Goal: Task Accomplishment & Management: Complete application form

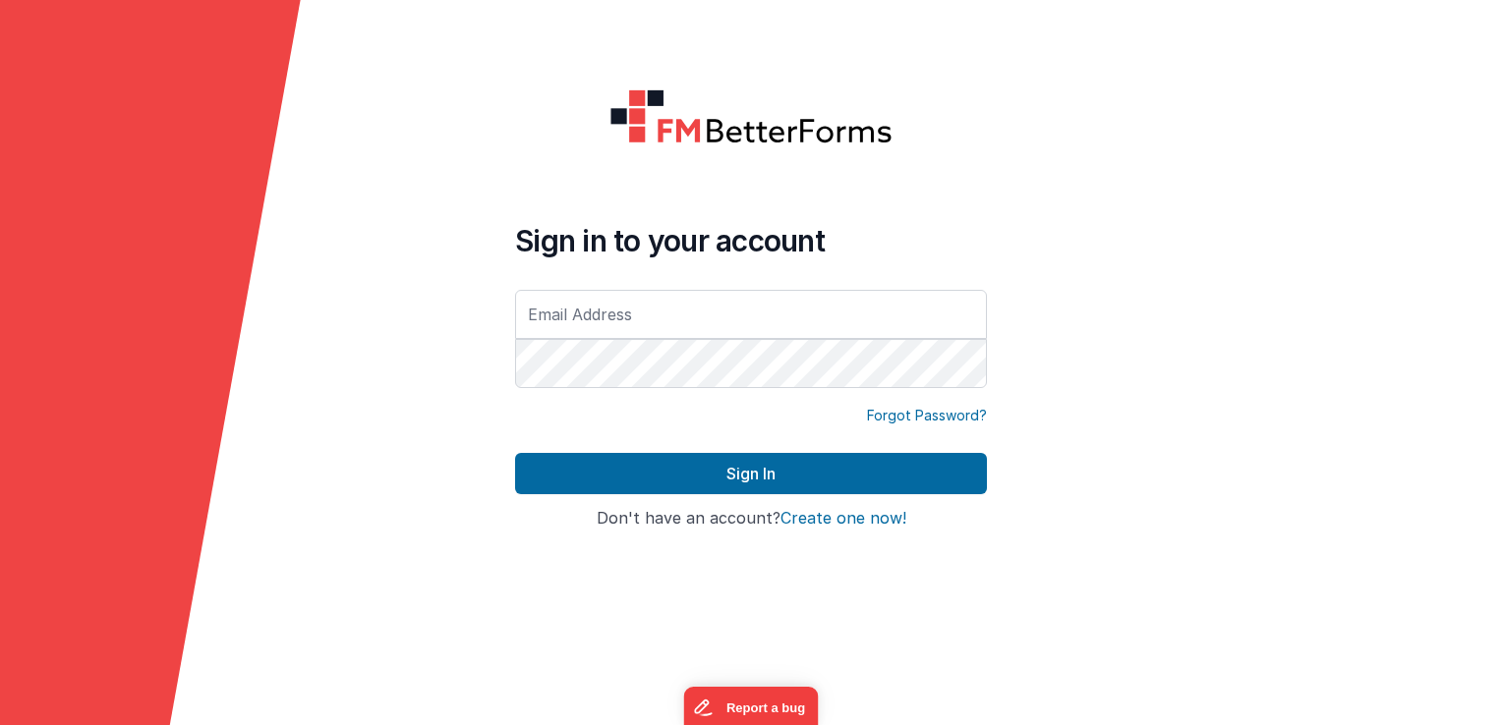
click at [662, 522] on h4 "Don't have an account? Create one now!" at bounding box center [751, 519] width 472 height 18
click at [762, 564] on div "Sign in to your account Forgot Password? Sign In Sign in with Google Don't have…" at bounding box center [750, 363] width 503 height 580
click at [910, 584] on div "Sign in to your account Forgot Password? Sign In Sign in with Google Don't have…" at bounding box center [750, 363] width 503 height 580
click at [850, 513] on button "Create one now!" at bounding box center [843, 519] width 126 height 18
click at [548, 309] on input "text" at bounding box center [751, 314] width 472 height 49
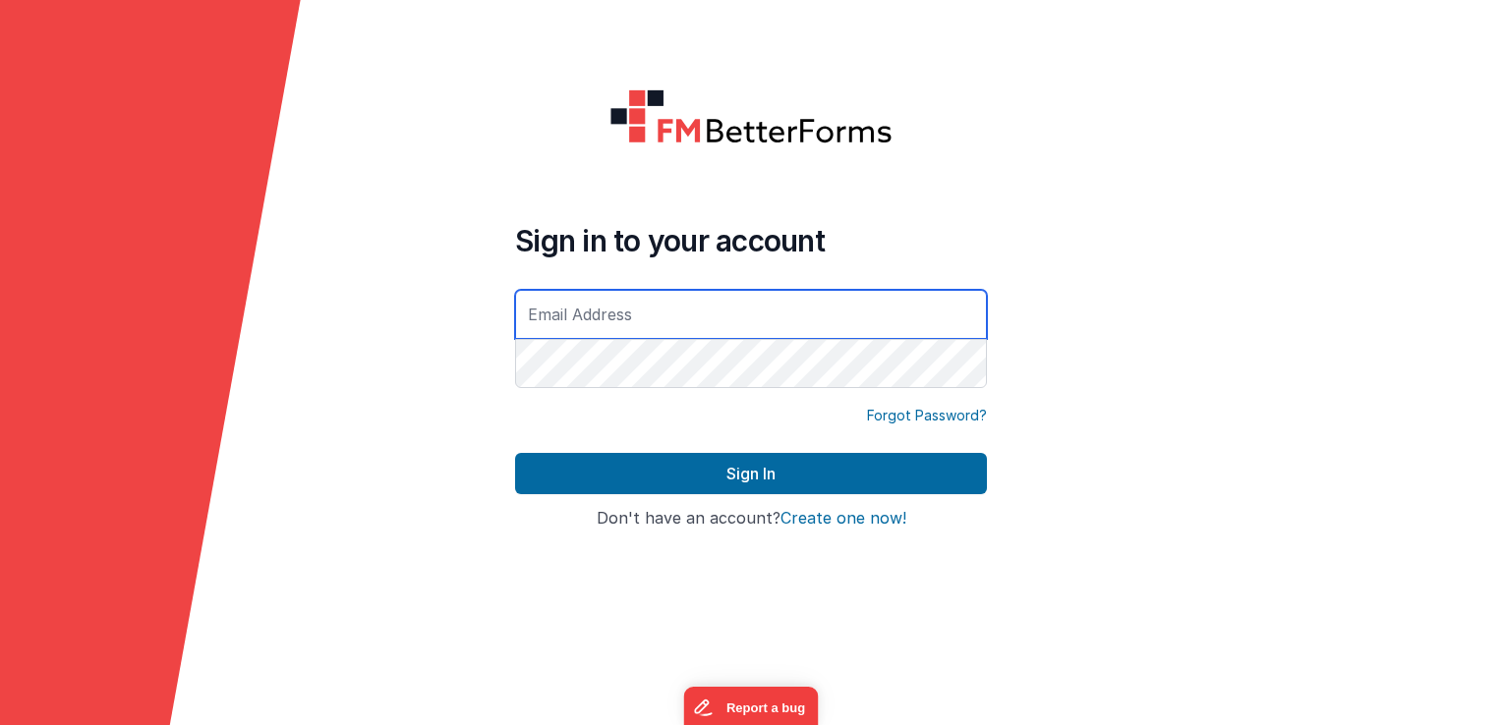
type input "christamurray69@hotmail.de"
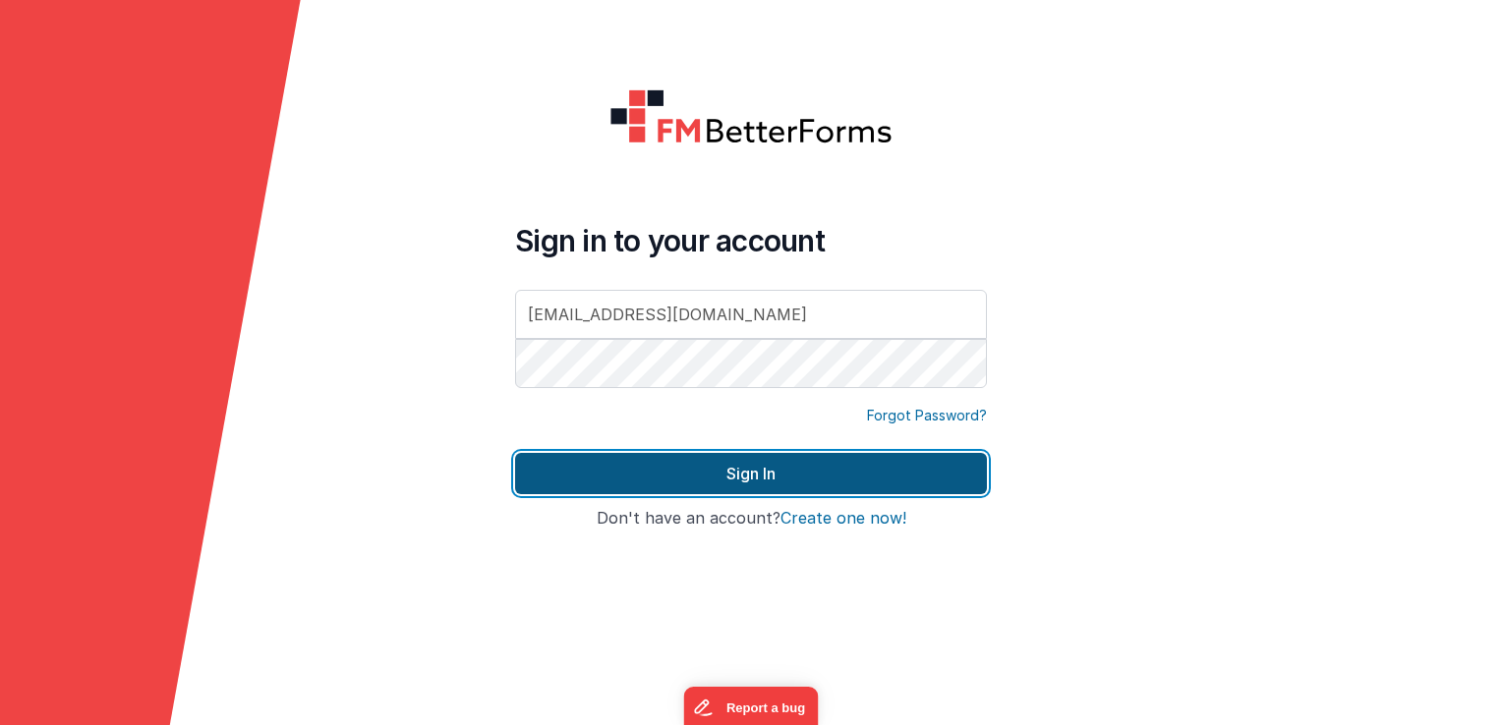
click at [757, 475] on button "Sign In" at bounding box center [751, 473] width 472 height 41
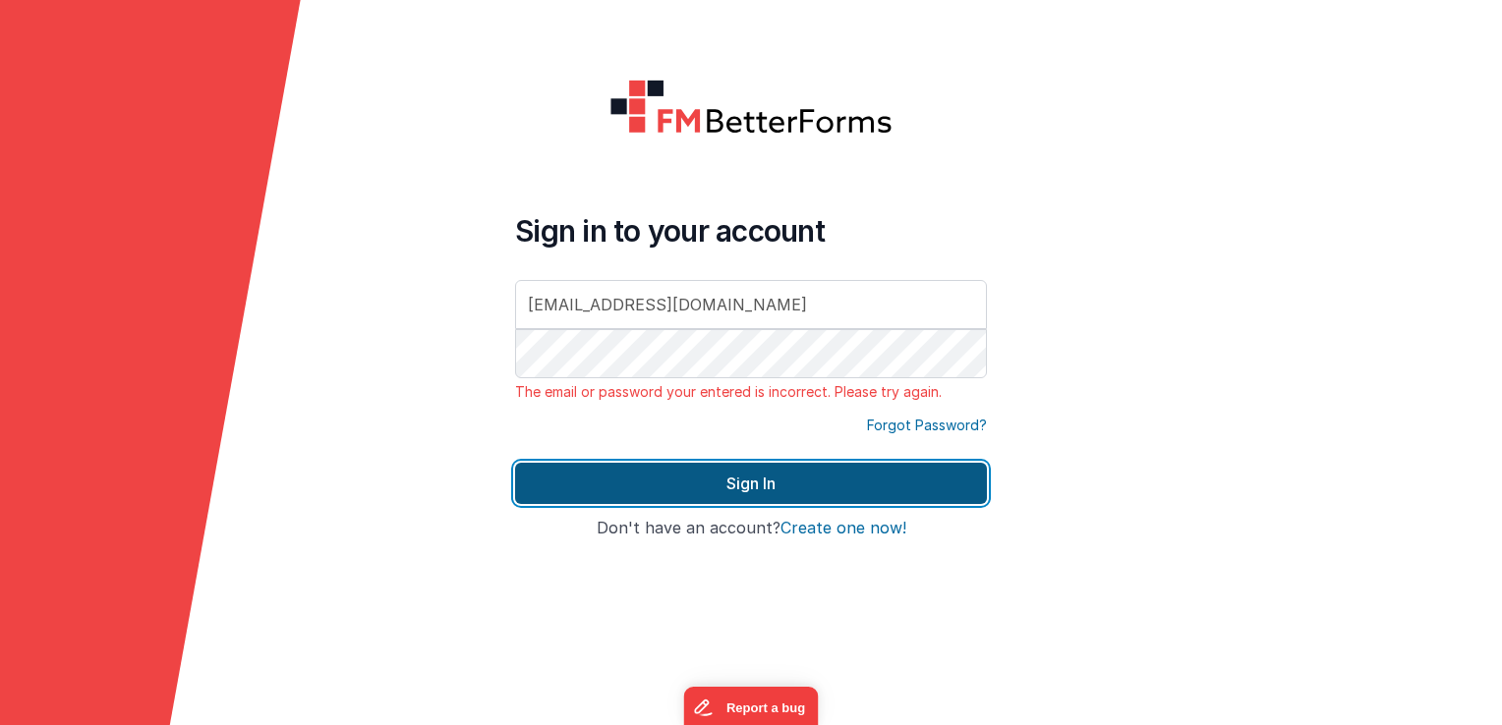
click at [763, 486] on button "Sign In" at bounding box center [751, 483] width 472 height 41
